Goal: Find contact information: Find contact information

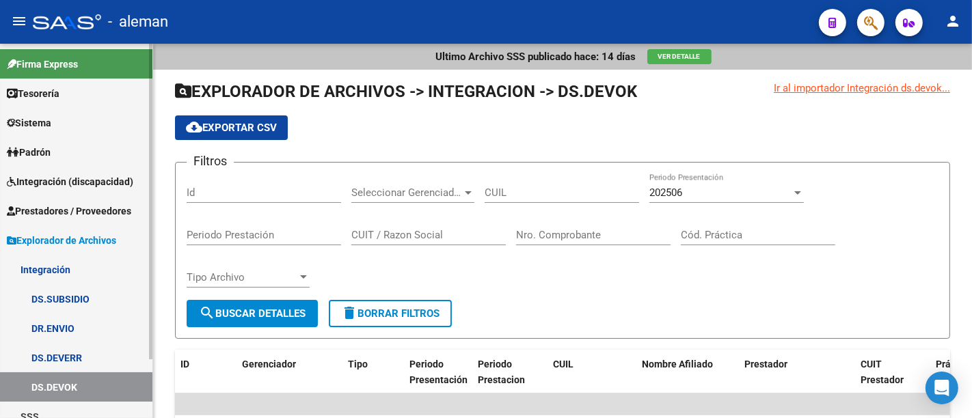
click at [72, 209] on span "Prestadores / Proveedores" at bounding box center [69, 211] width 124 height 15
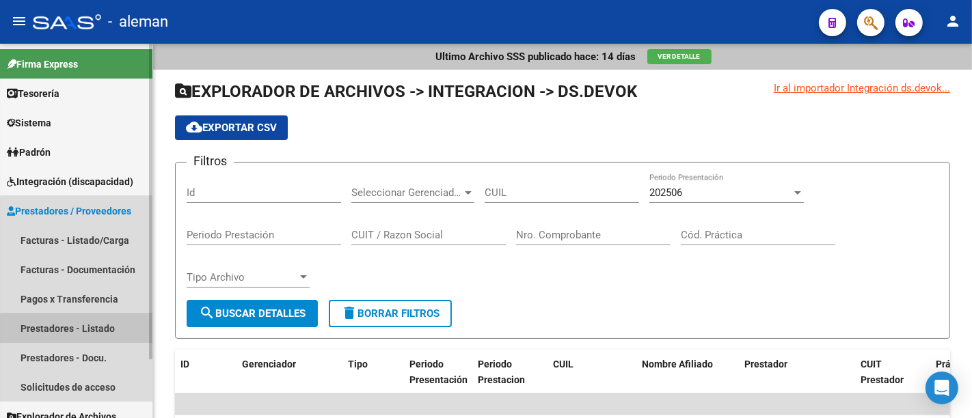
click at [88, 331] on link "Prestadores - Listado" at bounding box center [76, 328] width 152 height 29
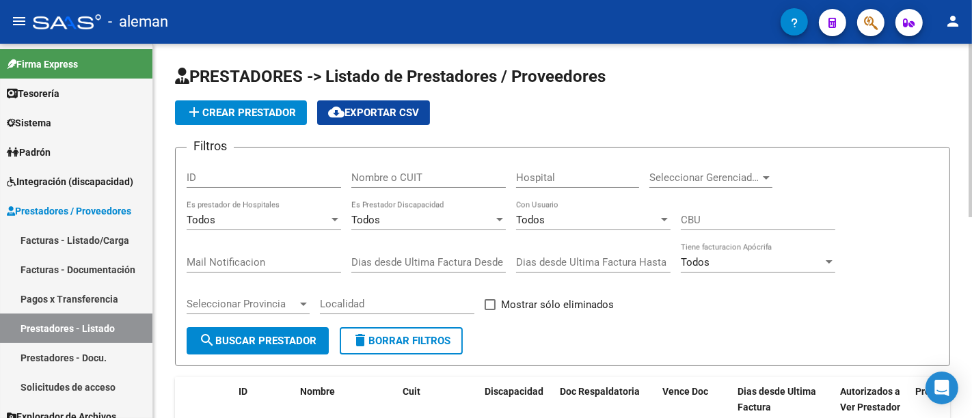
click at [414, 172] on input "Nombre o CUIT" at bounding box center [428, 178] width 155 height 12
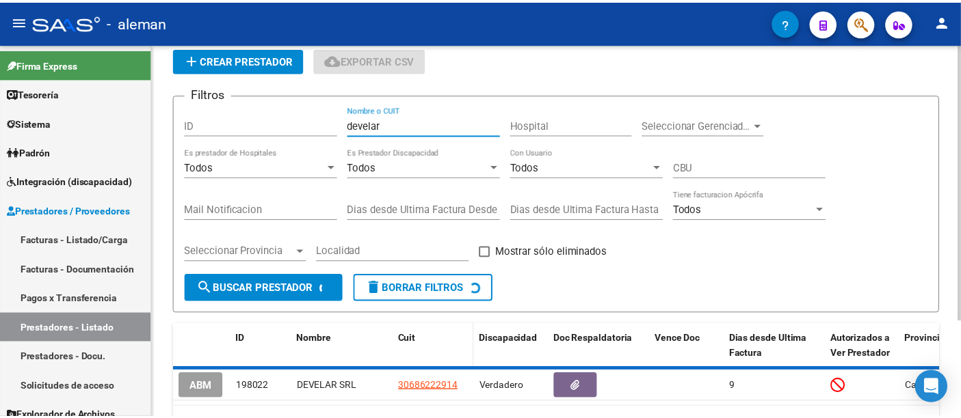
scroll to position [127, 0]
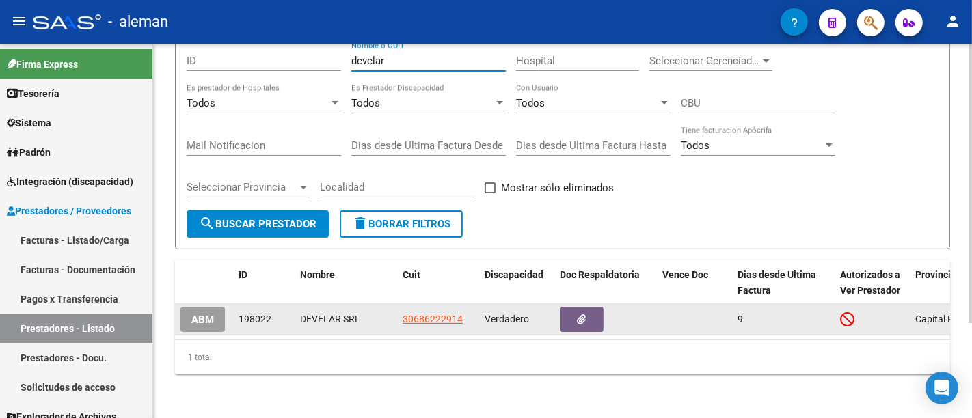
type input "develar"
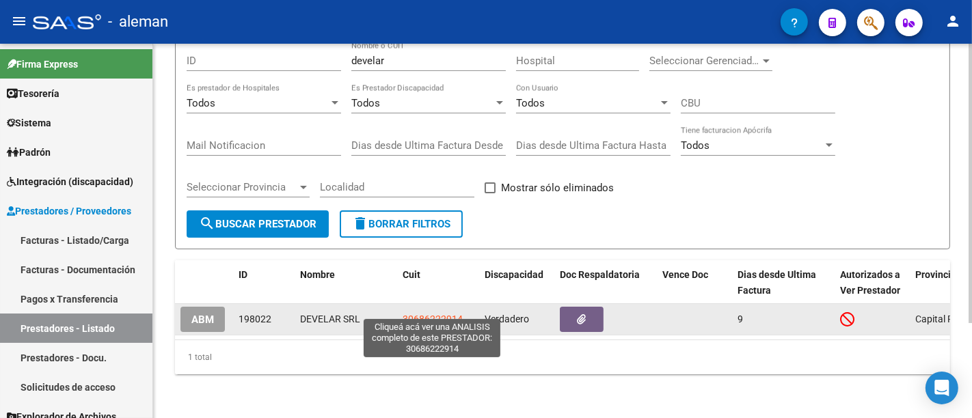
click at [411, 314] on span "30686222914" at bounding box center [433, 319] width 60 height 11
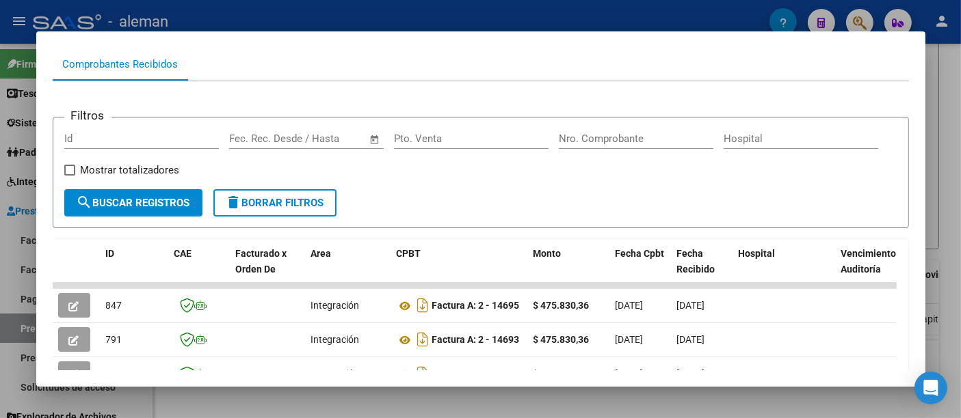
scroll to position [0, 0]
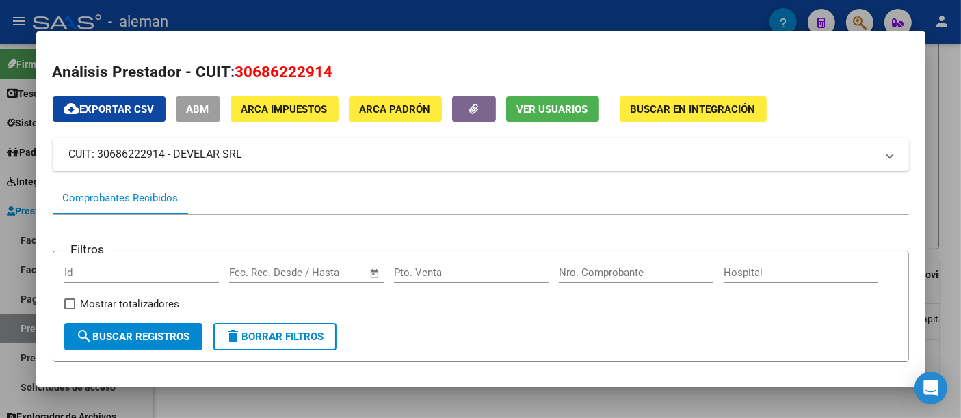
click at [551, 105] on span "Ver Usuarios" at bounding box center [552, 109] width 71 height 12
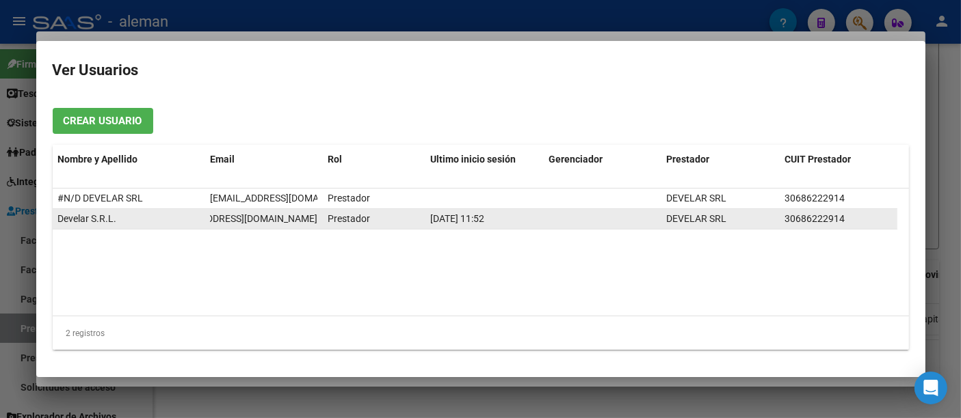
scroll to position [0, 65]
drag, startPoint x: 205, startPoint y: 220, endPoint x: 316, endPoint y: 222, distance: 110.8
click at [316, 222] on datatable-body-cell "[EMAIL_ADDRESS][DOMAIN_NAME]" at bounding box center [263, 219] width 118 height 20
copy span "[EMAIL_ADDRESS][DOMAIN_NAME]"
click at [937, 211] on div at bounding box center [480, 209] width 961 height 418
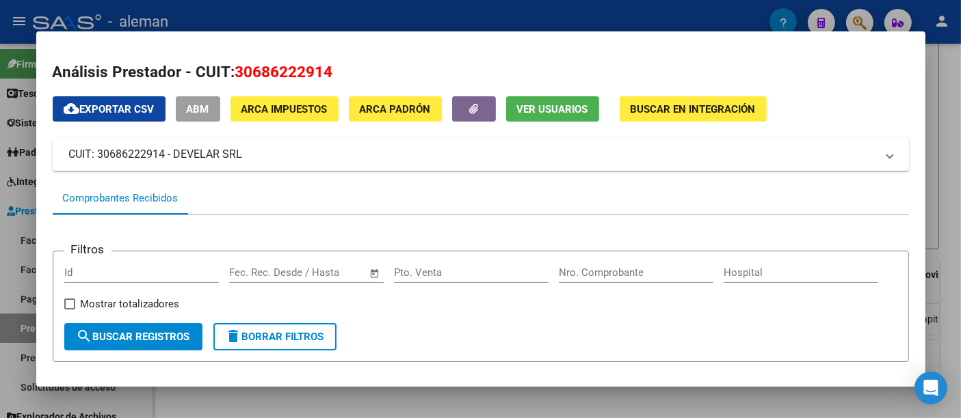
drag, startPoint x: 260, startPoint y: 152, endPoint x: 37, endPoint y: 152, distance: 222.9
click at [37, 152] on mat-dialog-content "Análisis Prestador - CUIT: 30686222914 cloud_download Exportar CSV ABM ARCA Imp…" at bounding box center [480, 209] width 889 height 323
copy mat-panel-title "CUIT: 30686222914 - DEVELAR SRL"
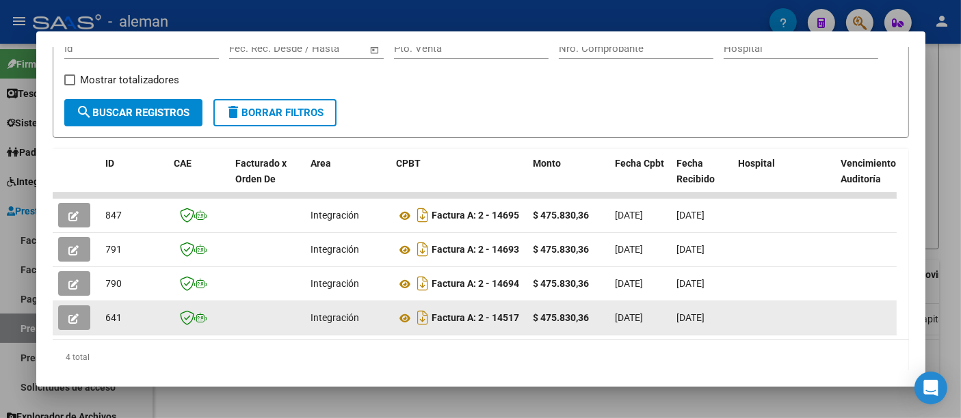
scroll to position [263, 0]
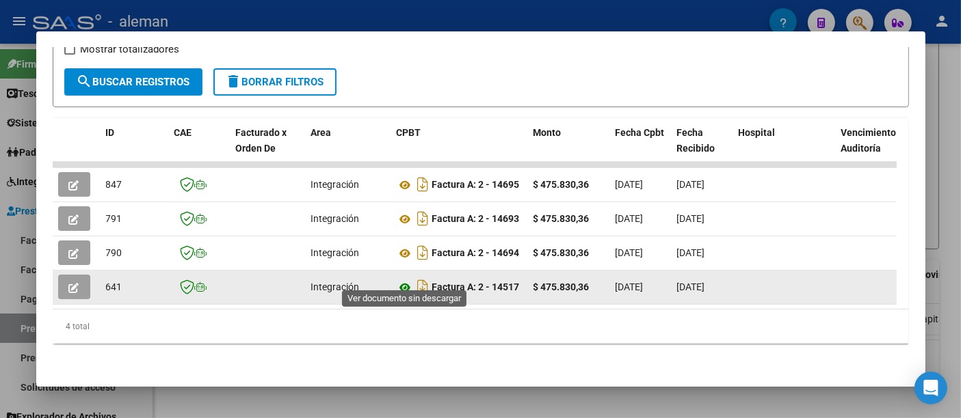
click at [405, 280] on icon at bounding box center [406, 288] width 18 height 16
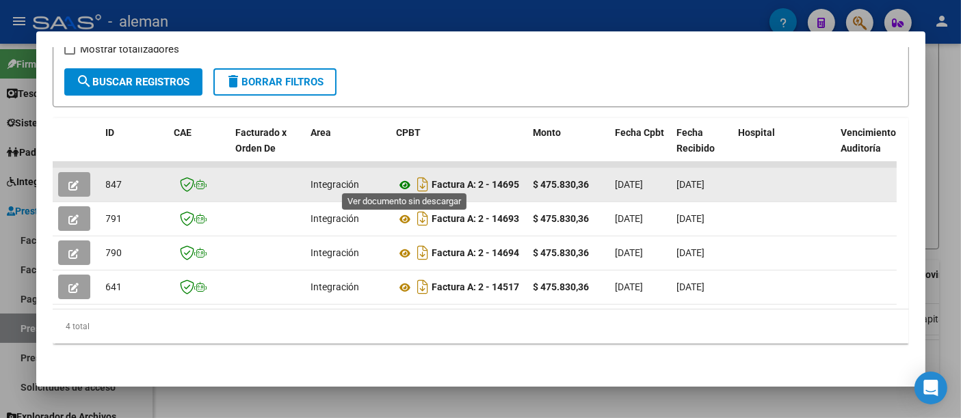
click at [406, 181] on icon at bounding box center [406, 185] width 18 height 16
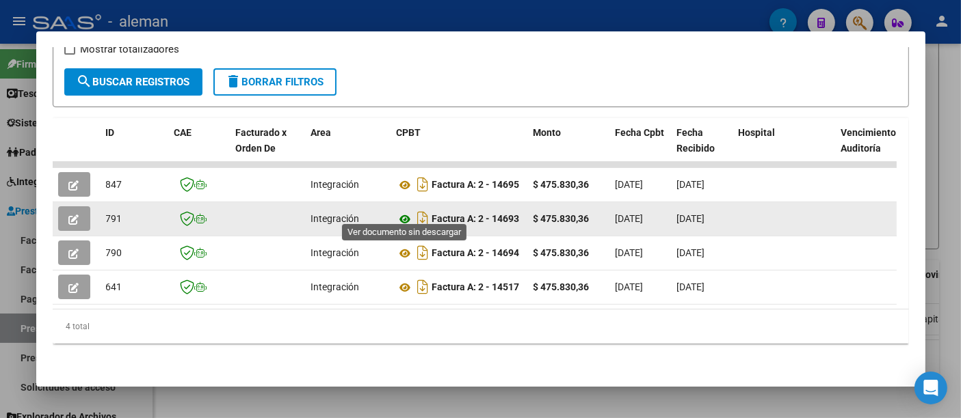
click at [408, 211] on icon at bounding box center [406, 219] width 18 height 16
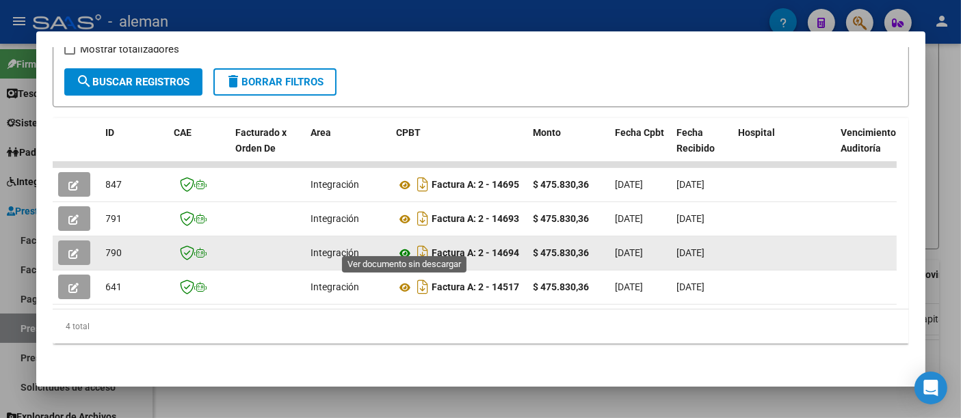
click at [408, 245] on icon at bounding box center [406, 253] width 18 height 16
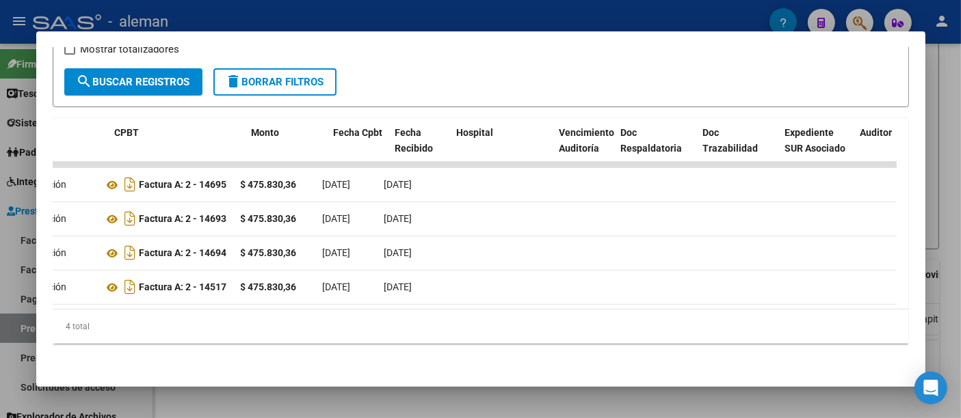
scroll to position [0, 199]
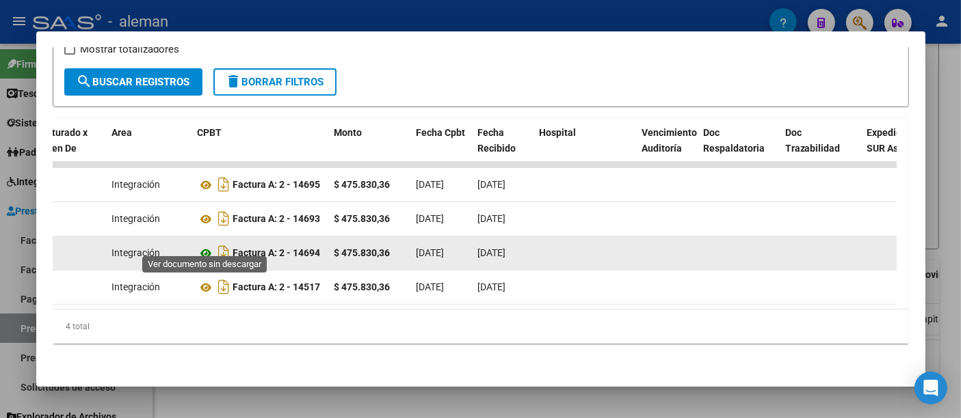
click at [210, 248] on icon at bounding box center [207, 253] width 18 height 16
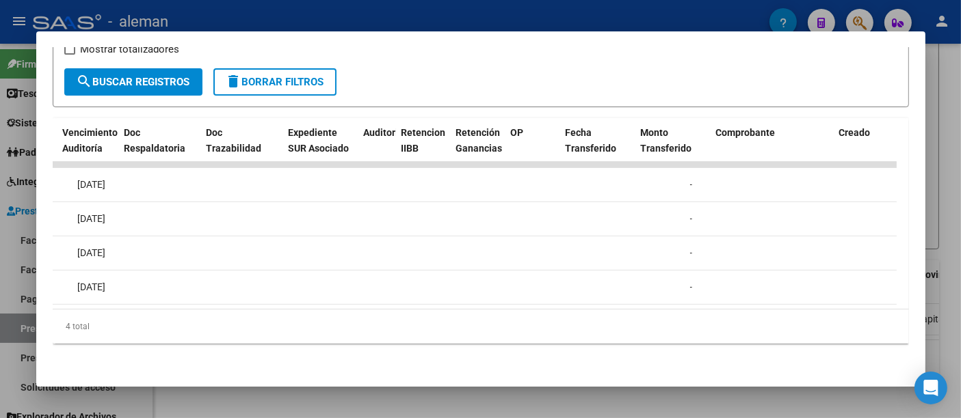
scroll to position [0, 2110]
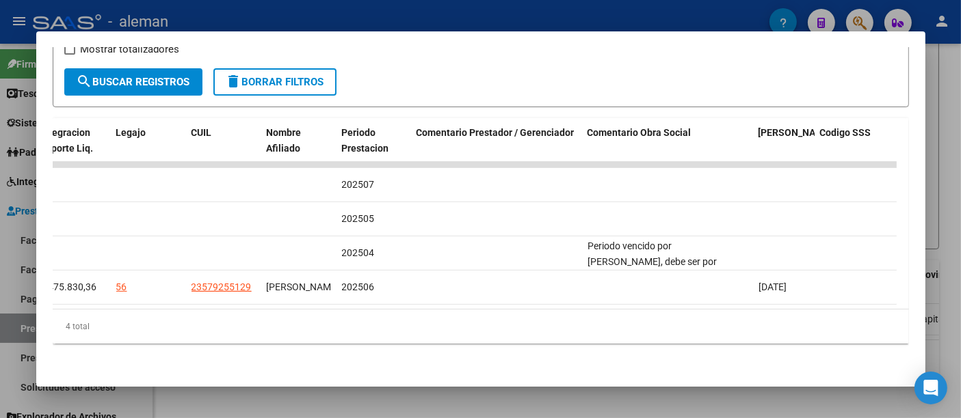
click at [942, 82] on div at bounding box center [480, 209] width 961 height 418
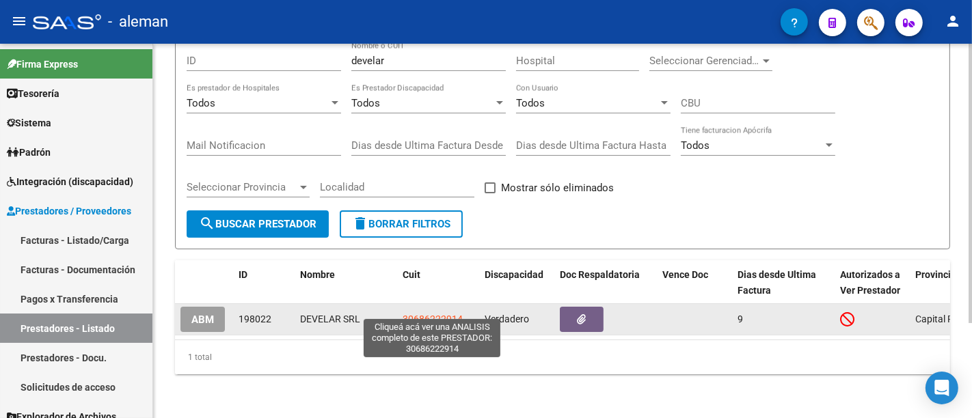
click at [455, 314] on span "30686222914" at bounding box center [433, 319] width 60 height 11
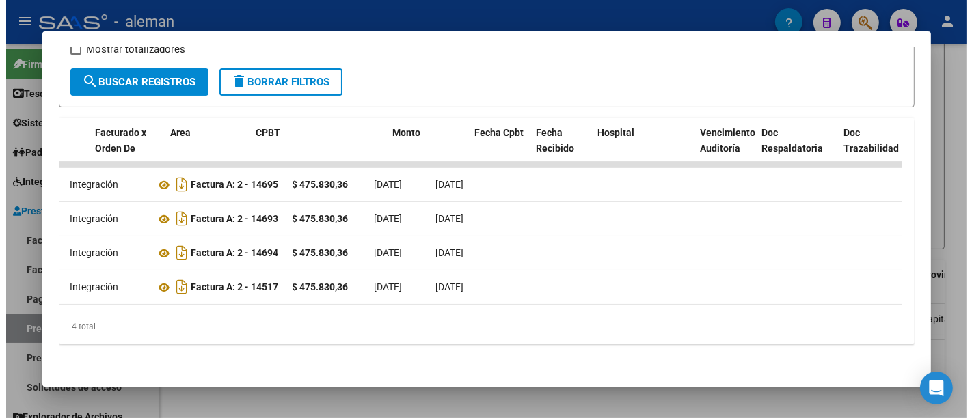
scroll to position [0, 146]
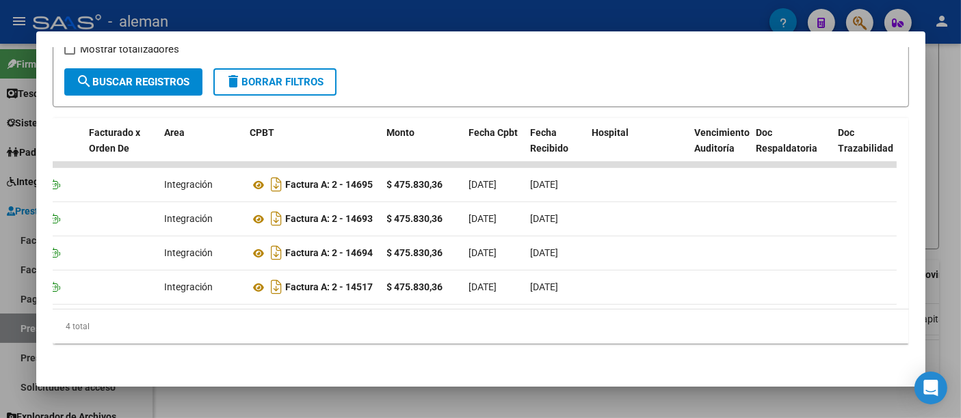
click at [935, 86] on div at bounding box center [480, 209] width 961 height 418
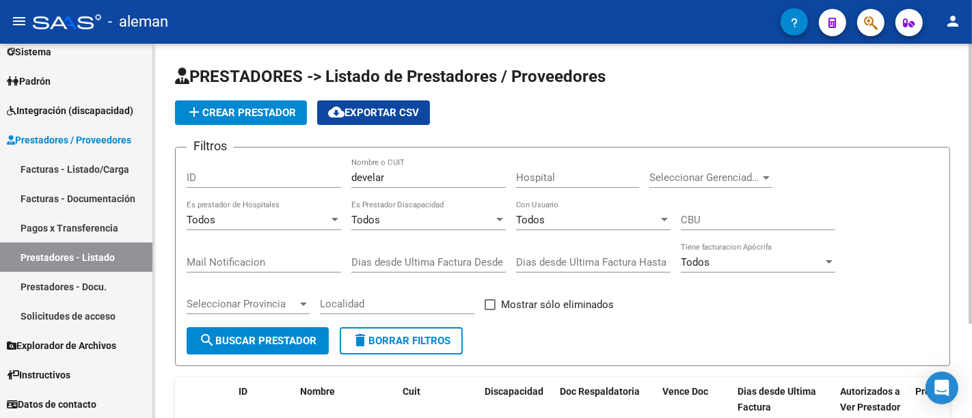
scroll to position [76, 0]
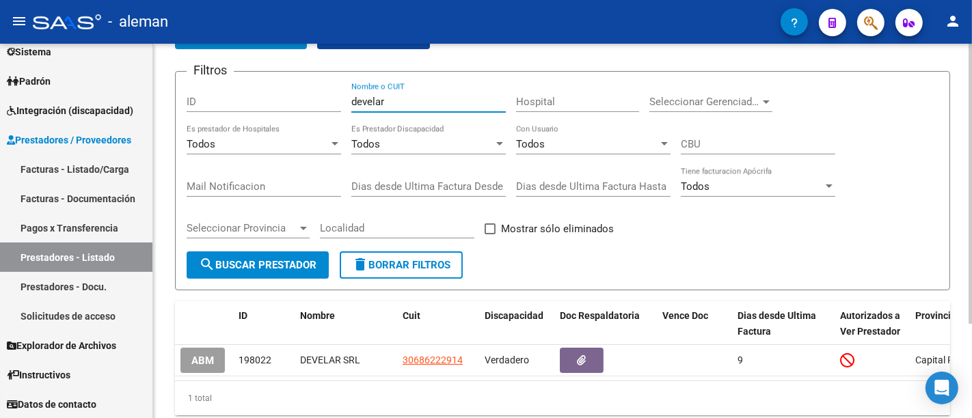
drag, startPoint x: 398, startPoint y: 101, endPoint x: 326, endPoint y: 99, distance: 71.8
click at [326, 99] on div "Filtros ID develar Nombre o CUIT Hospital Seleccionar Gerenciador Seleccionar G…" at bounding box center [563, 167] width 752 height 169
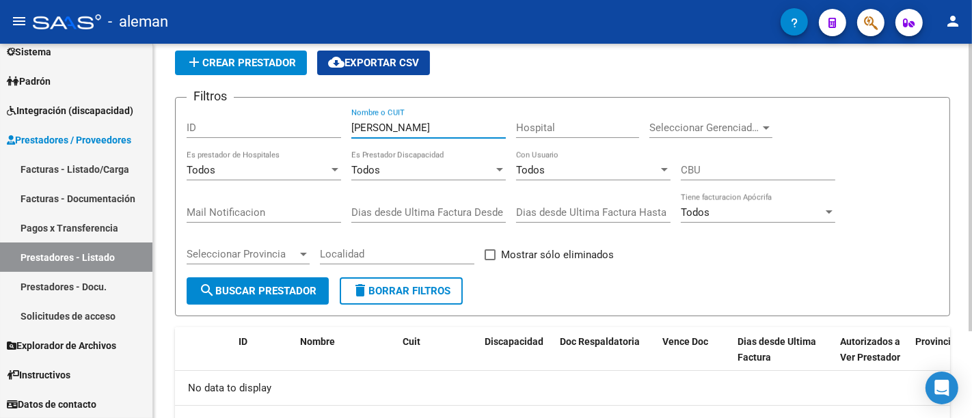
scroll to position [0, 0]
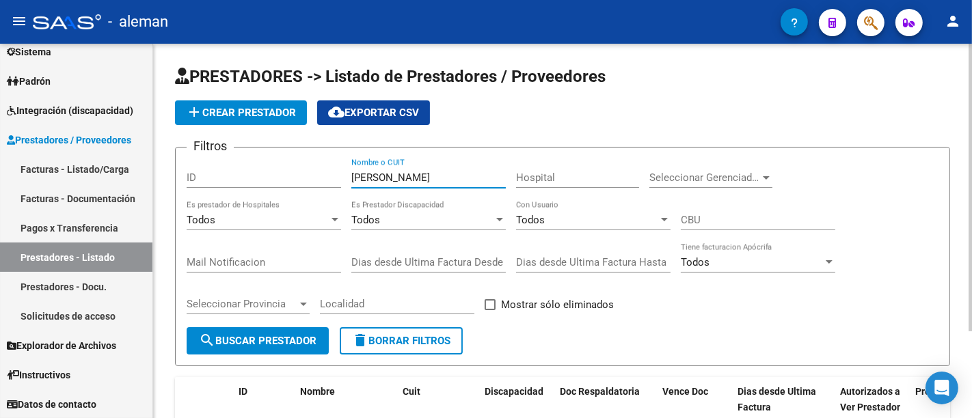
click at [389, 179] on input "[PERSON_NAME]" at bounding box center [428, 178] width 155 height 12
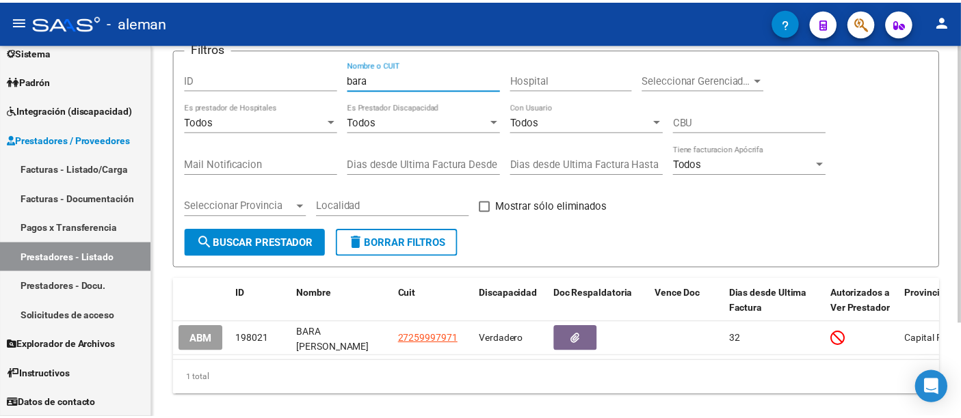
scroll to position [127, 0]
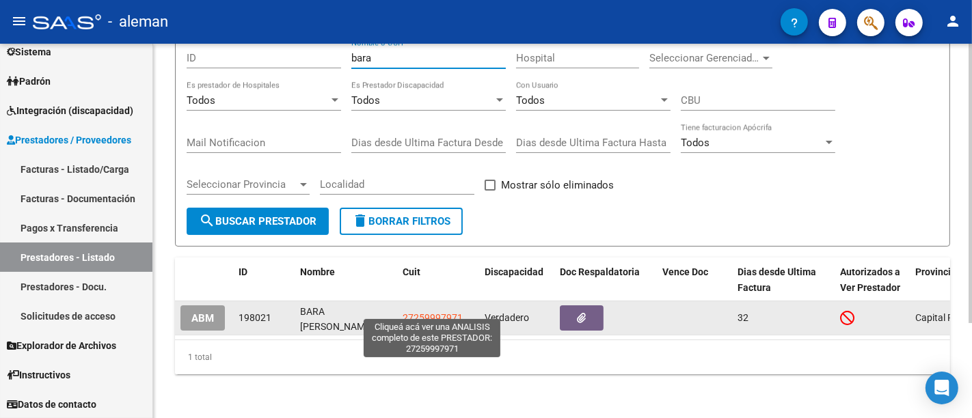
type input "bara"
click at [418, 312] on span "27259997971" at bounding box center [433, 317] width 60 height 11
type textarea "27259997971"
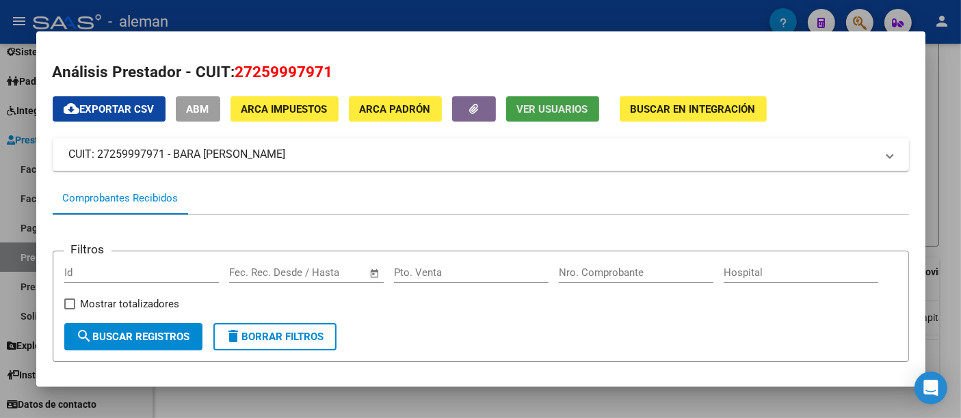
click at [545, 112] on span "Ver Usuarios" at bounding box center [552, 109] width 71 height 12
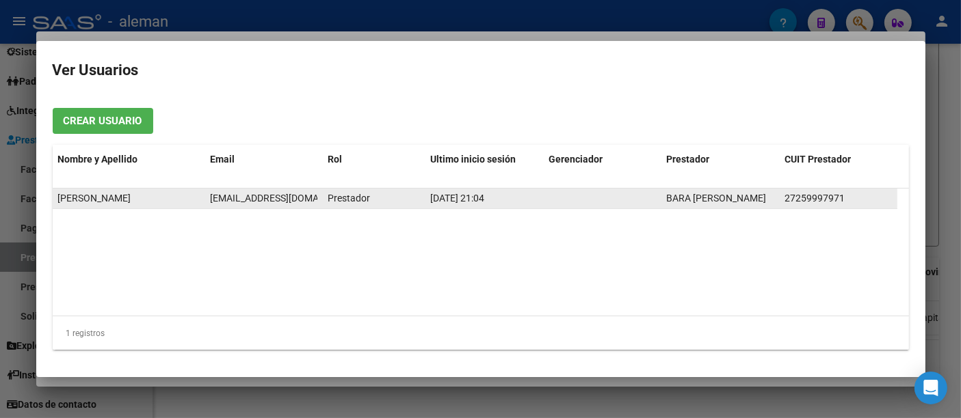
scroll to position [0, 5]
drag, startPoint x: 211, startPoint y: 198, endPoint x: 325, endPoint y: 200, distance: 114.2
click at [325, 200] on div "[PERSON_NAME] [PERSON_NAME][EMAIL_ADDRESS][DOMAIN_NAME] Prestador [DATE] 21:04 …" at bounding box center [475, 199] width 844 height 21
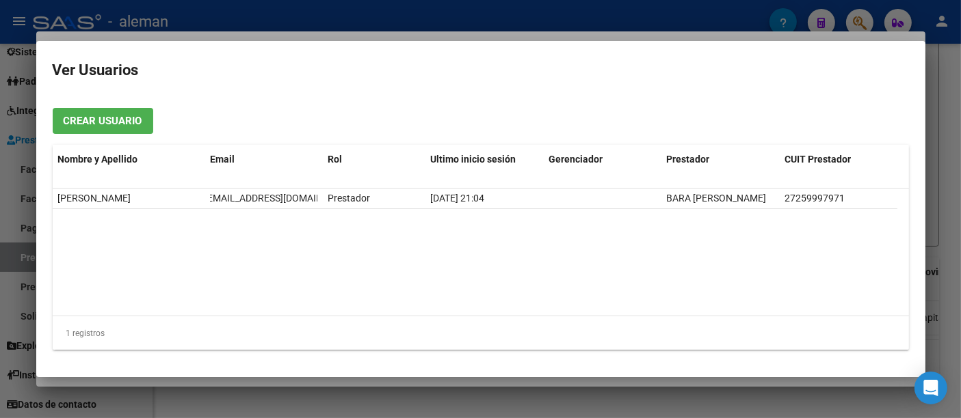
copy span "[EMAIL_ADDRESS][DOMAIN_NAME]"
click at [946, 151] on div at bounding box center [480, 209] width 961 height 418
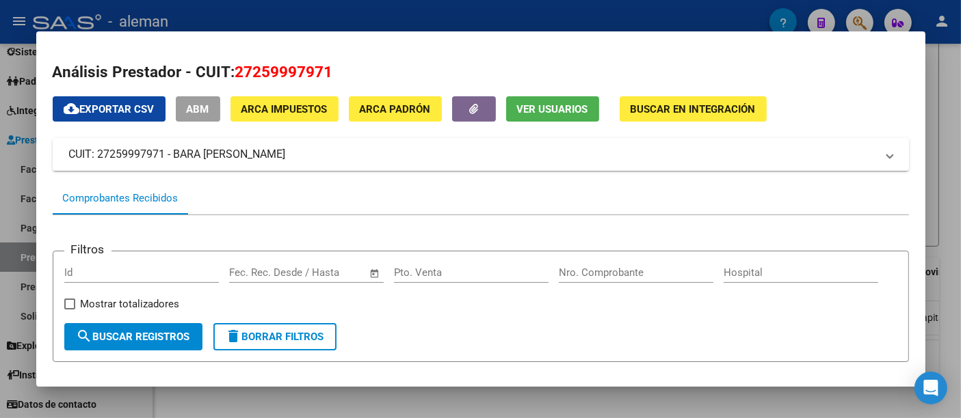
drag, startPoint x: 298, startPoint y: 157, endPoint x: 68, endPoint y: 167, distance: 230.0
click at [68, 167] on mat-expansion-panel-header "CUIT: 27259997971 - BARA [PERSON_NAME]" at bounding box center [481, 154] width 856 height 33
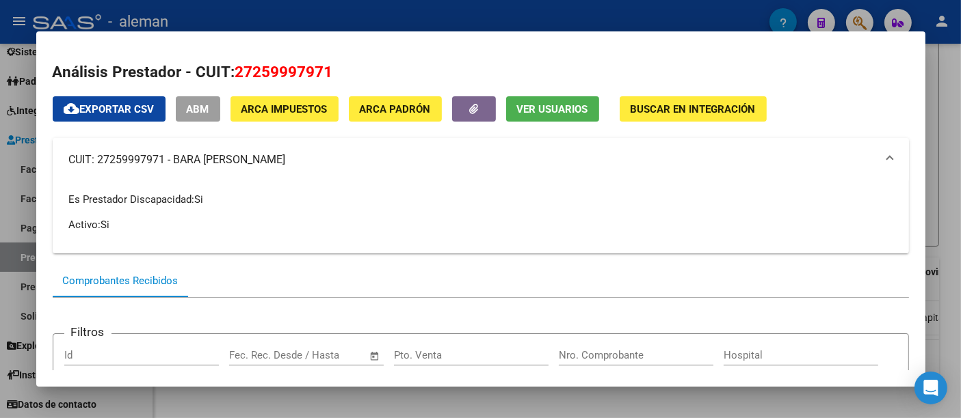
copy mat-panel-title "CUIT: 27259997971 - BARA [PERSON_NAME]"
click at [566, 103] on span "Ver Usuarios" at bounding box center [552, 109] width 71 height 12
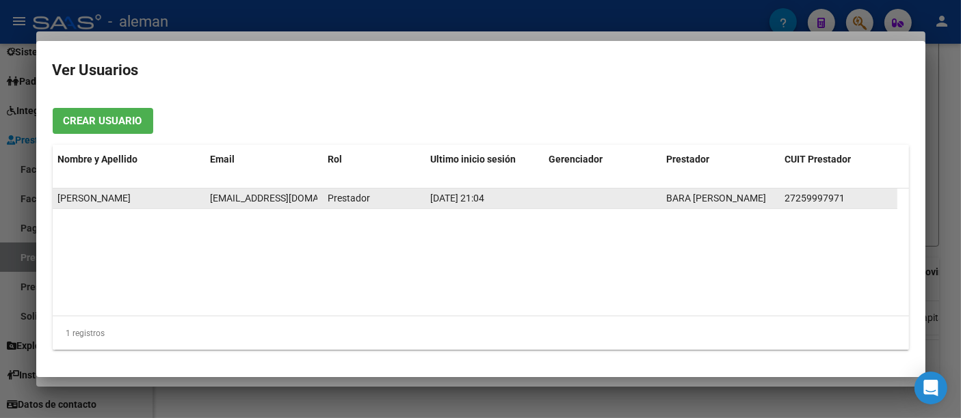
click at [225, 204] on span "[EMAIL_ADDRESS][DOMAIN_NAME]" at bounding box center [286, 198] width 152 height 11
click at [211, 203] on span "[EMAIL_ADDRESS][DOMAIN_NAME]" at bounding box center [286, 198] width 152 height 11
drag, startPoint x: 210, startPoint y: 199, endPoint x: 314, endPoint y: 198, distance: 103.9
click at [314, 198] on span "[EMAIL_ADDRESS][DOMAIN_NAME]" at bounding box center [280, 198] width 152 height 11
copy span "[EMAIL_ADDRESS][DOMAIN_NAME]"
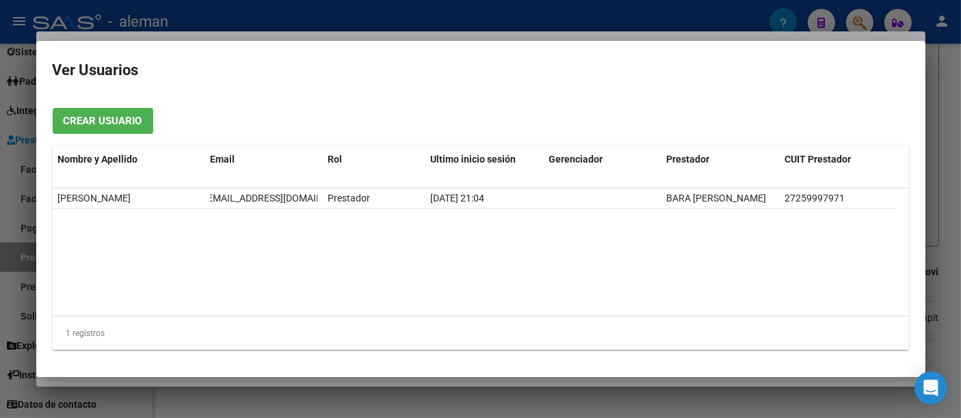
click at [941, 155] on div at bounding box center [480, 209] width 961 height 418
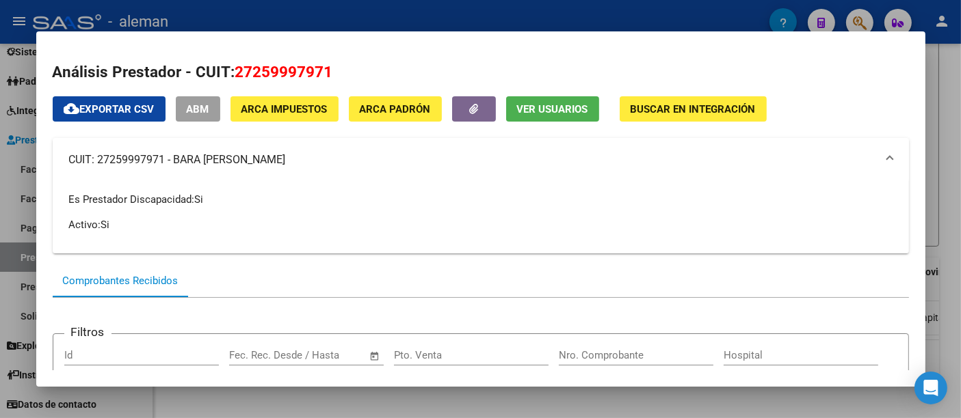
drag, startPoint x: 285, startPoint y: 154, endPoint x: 59, endPoint y: 159, distance: 226.4
click at [59, 159] on mat-expansion-panel-header "CUIT: 27259997971 - BARA [PERSON_NAME]" at bounding box center [481, 160] width 856 height 44
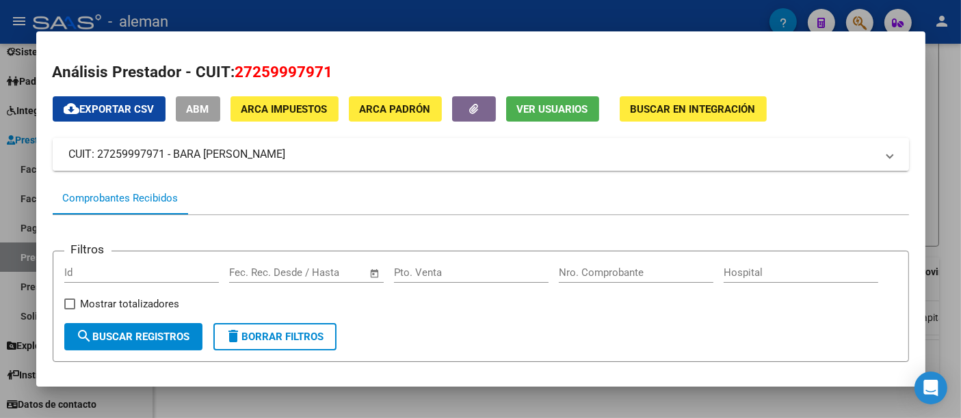
copy mat-panel-title "CUIT: 27259997971 - BARA [PERSON_NAME]"
click at [547, 101] on button "Ver Usuarios" at bounding box center [552, 108] width 93 height 25
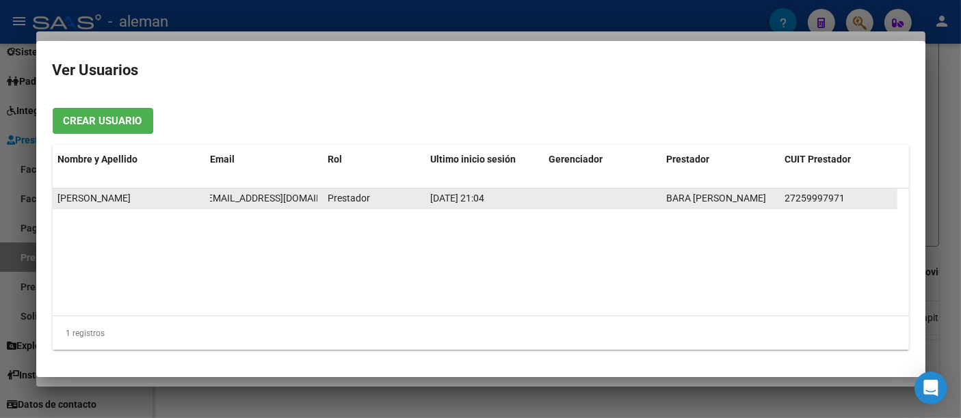
drag, startPoint x: 209, startPoint y: 200, endPoint x: 318, endPoint y: 198, distance: 108.8
click at [318, 198] on datatable-body-cell "[EMAIL_ADDRESS][DOMAIN_NAME]" at bounding box center [263, 199] width 118 height 20
copy span "[EMAIL_ADDRESS][DOMAIN_NAME]"
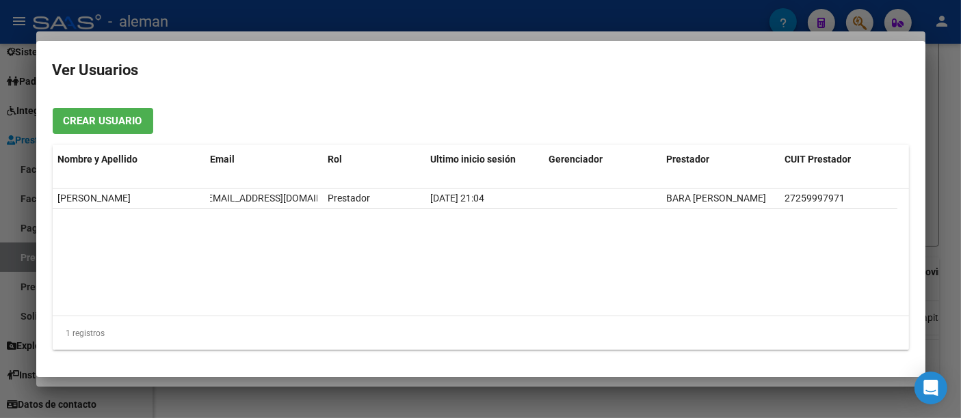
click at [941, 106] on div at bounding box center [480, 209] width 961 height 418
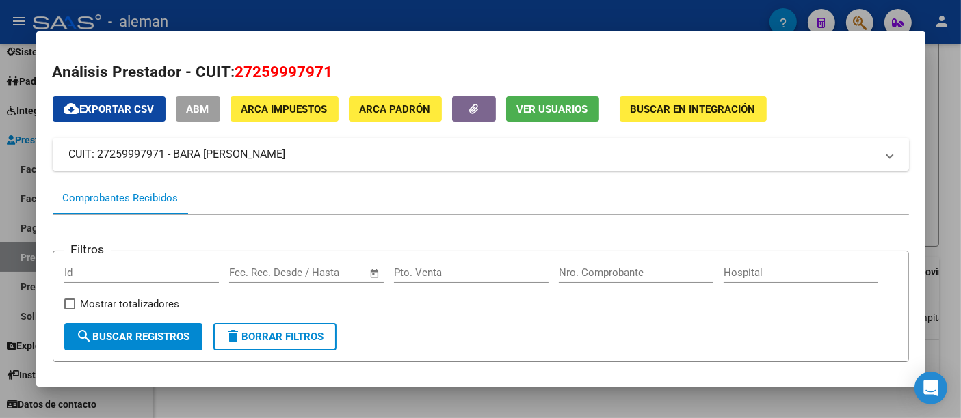
drag, startPoint x: 280, startPoint y: 163, endPoint x: 64, endPoint y: 166, distance: 216.1
click at [64, 166] on mat-expansion-panel-header "CUIT: 27259997971 - BARA [PERSON_NAME]" at bounding box center [481, 154] width 856 height 33
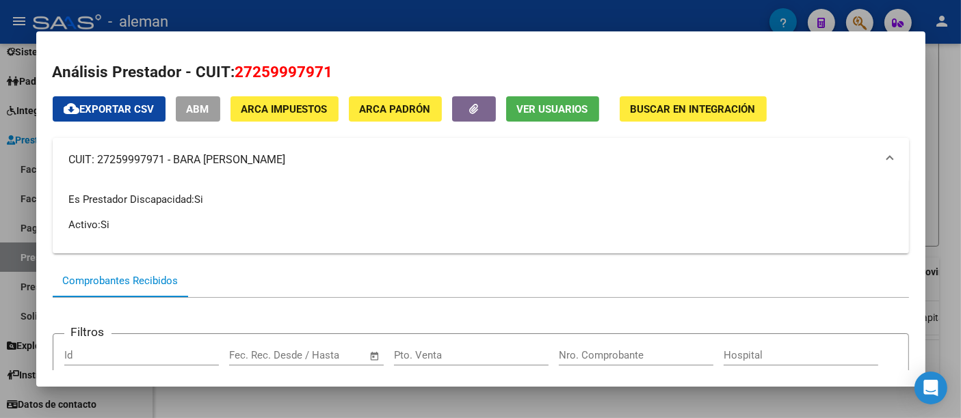
copy mat-panel-title "CUIT: 27259997971 - BARA [PERSON_NAME]"
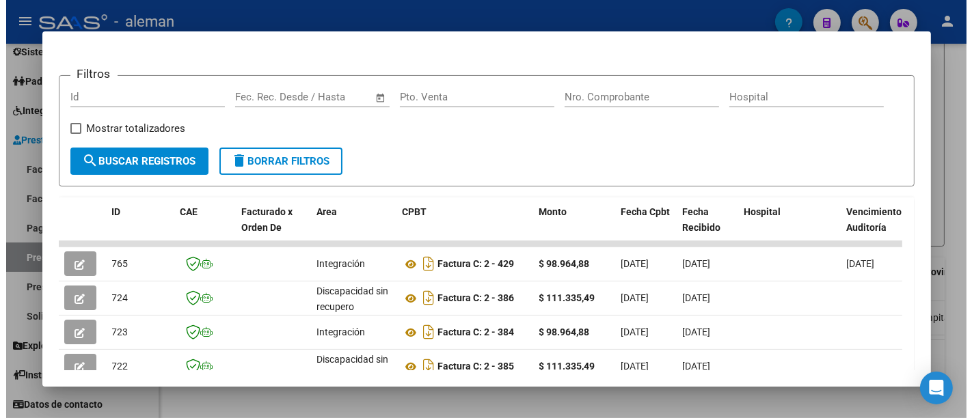
scroll to position [304, 0]
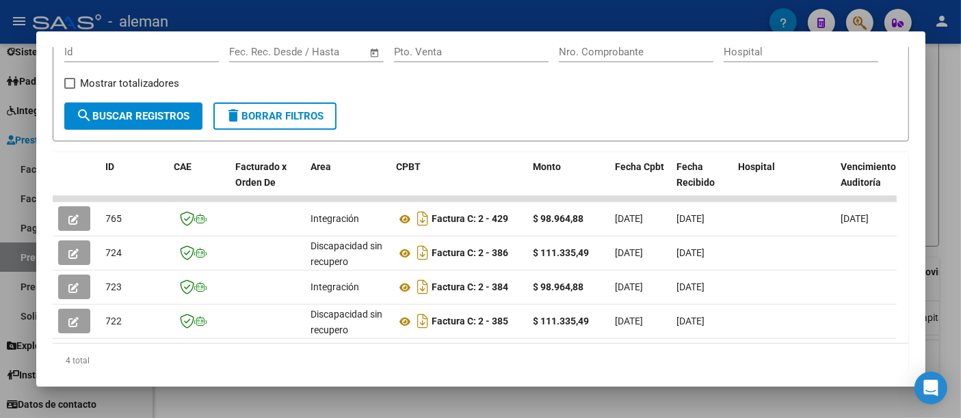
click at [944, 122] on div at bounding box center [480, 209] width 961 height 418
